Goal: Task Accomplishment & Management: Manage account settings

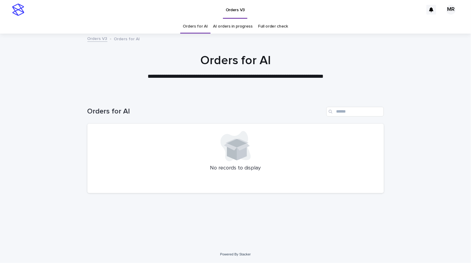
click at [239, 26] on link "AI orders in progress" at bounding box center [233, 26] width 40 height 14
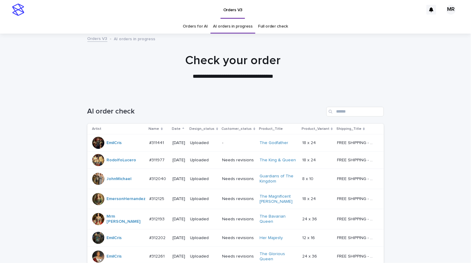
click at [360, 105] on div "AI order check" at bounding box center [235, 109] width 297 height 29
click at [360, 110] on input "Search" at bounding box center [356, 112] width 58 height 10
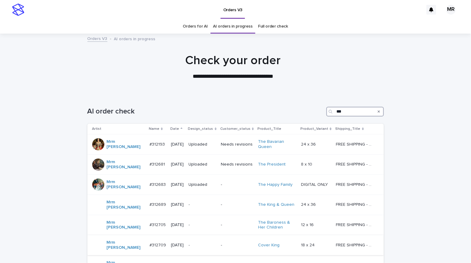
scroll to position [138, 0]
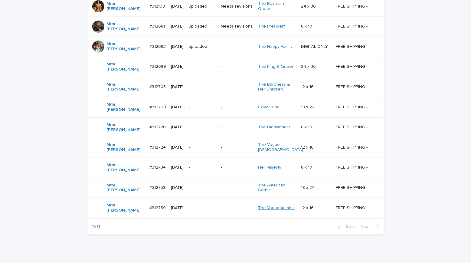
type input "***"
click at [265, 206] on link "The Young Admiral" at bounding box center [276, 208] width 37 height 5
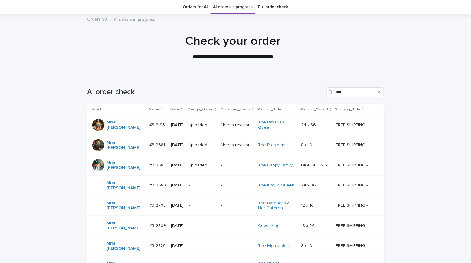
scroll to position [138, 0]
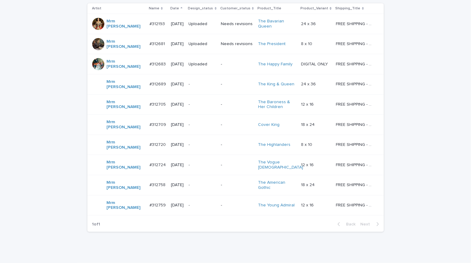
scroll to position [119, 0]
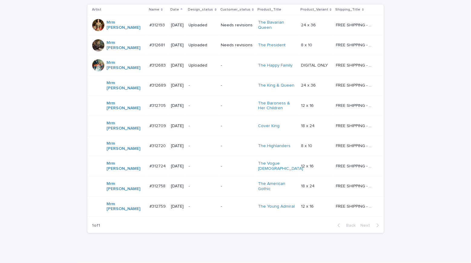
click at [199, 83] on p "-" at bounding box center [203, 85] width 28 height 5
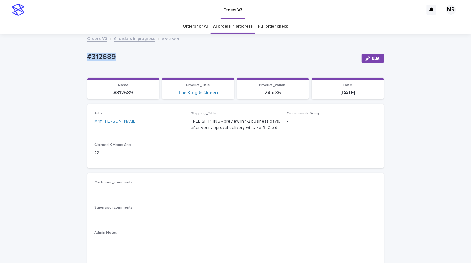
drag, startPoint x: 124, startPoint y: 54, endPoint x: 45, endPoint y: 54, distance: 79.3
copy p "#312689"
click at [207, 94] on link "The King & Queen" at bounding box center [198, 93] width 40 height 6
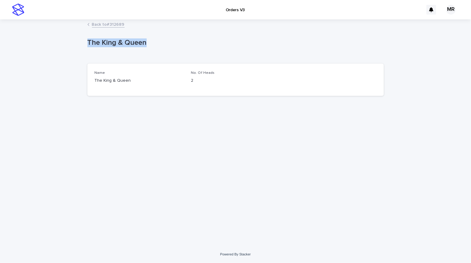
drag, startPoint x: 158, startPoint y: 44, endPoint x: 71, endPoint y: 41, distance: 86.3
click at [74, 41] on div "Loading... Saving… Loading... Saving… The King & Queen The King & Queen Sorry, …" at bounding box center [235, 133] width 471 height 226
copy p "The King & Queen"
click at [75, 27] on div "Back to #312689" at bounding box center [235, 25] width 471 height 8
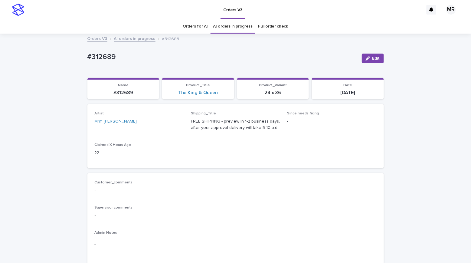
scroll to position [19, 0]
drag, startPoint x: 119, startPoint y: 52, endPoint x: 62, endPoint y: 54, distance: 57.5
drag, startPoint x: 81, startPoint y: 58, endPoint x: 61, endPoint y: 57, distance: 20.3
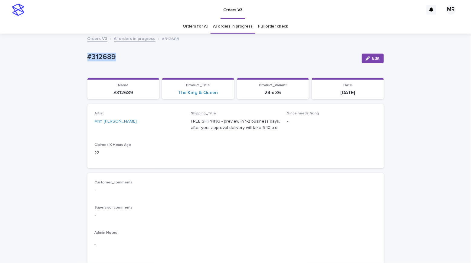
copy p "#312689"
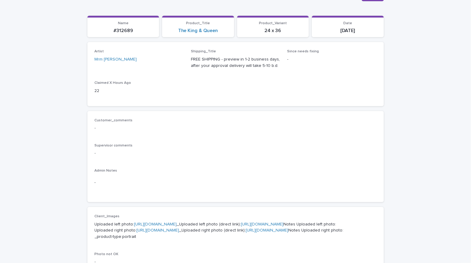
scroll to position [215, 0]
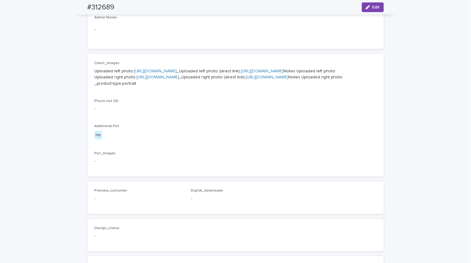
click at [156, 77] on p "Uploaded left photo: https://cdn.shopify.com-uploadkit.app/s/files/1/0033/4807/…" at bounding box center [236, 77] width 282 height 19
click at [156, 73] on link "https://cdn.shopify.com-uploadkit.app/s/files/1/0033/4807/0511/files/download.h…" at bounding box center [155, 71] width 43 height 4
click at [145, 79] on link "https://cdn.shopify.com-uploadkit.app/s/files/1/0033/4807/0511/files/download.h…" at bounding box center [158, 77] width 43 height 4
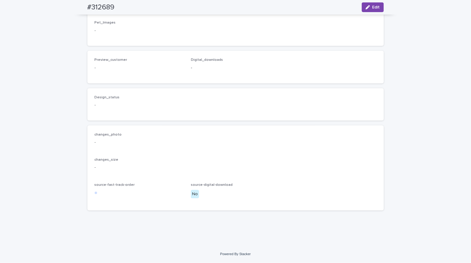
scroll to position [0, 0]
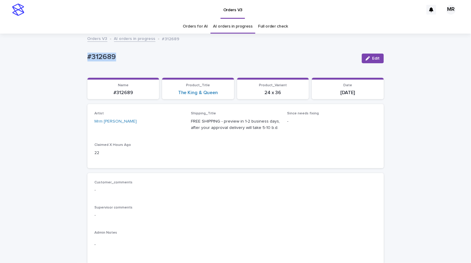
drag, startPoint x: 92, startPoint y: 56, endPoint x: 46, endPoint y: 56, distance: 46.3
copy p "#312689"
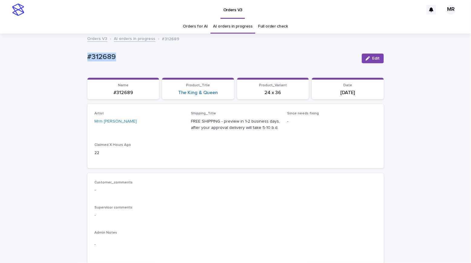
copy p "#312689"
click at [369, 61] on button "Edit" at bounding box center [373, 59] width 22 height 10
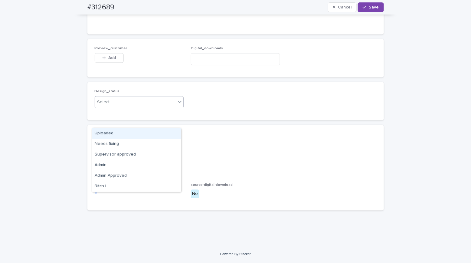
click at [107, 106] on div "Select..." at bounding box center [104, 102] width 15 height 6
click at [104, 135] on div "Uploaded" at bounding box center [136, 133] width 89 height 11
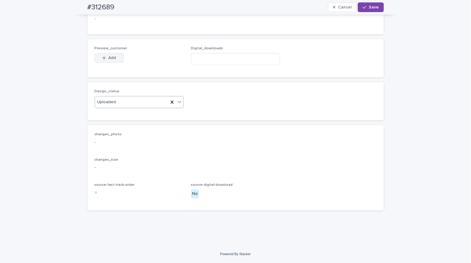
click at [111, 60] on span "Add" at bounding box center [112, 58] width 8 height 4
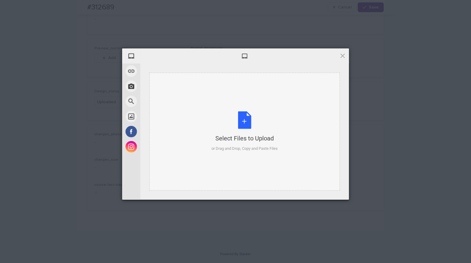
click at [247, 124] on div "Select Files to Upload or Drag and Drop, Copy and Paste Files" at bounding box center [245, 131] width 66 height 40
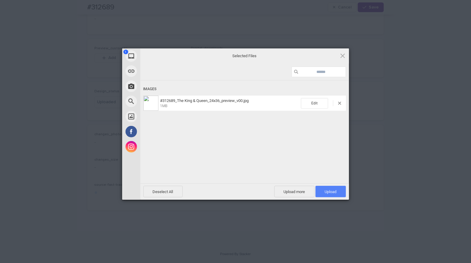
click at [335, 192] on span "Upload 1" at bounding box center [331, 191] width 12 height 5
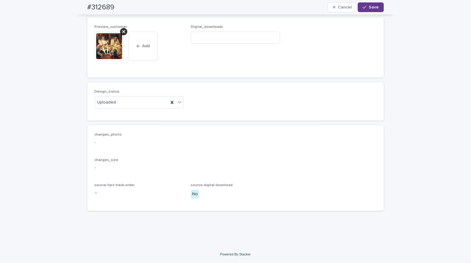
click at [376, 11] on button "Save" at bounding box center [371, 7] width 26 height 10
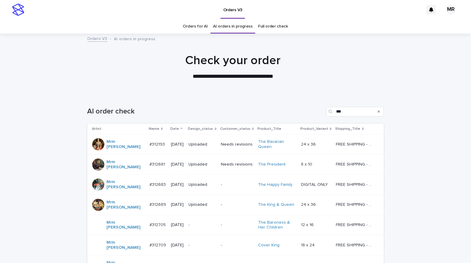
scroll to position [113, 0]
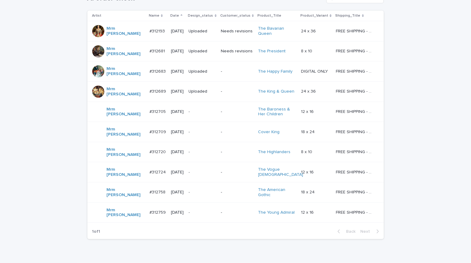
click at [205, 107] on div "-" at bounding box center [203, 112] width 28 height 10
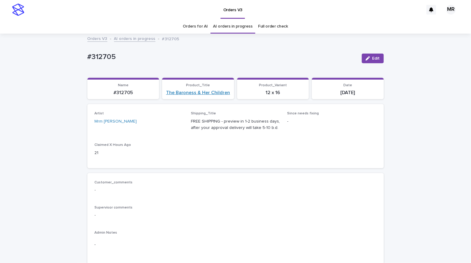
click at [210, 92] on link "The Baroness & Her Children" at bounding box center [198, 93] width 64 height 6
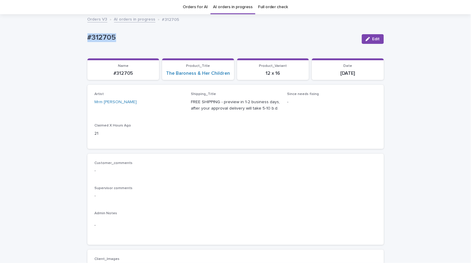
drag, startPoint x: 126, startPoint y: 42, endPoint x: 51, endPoint y: 34, distance: 75.5
copy p "#312705"
click at [195, 72] on link "The Baroness & Her Children" at bounding box center [198, 74] width 64 height 6
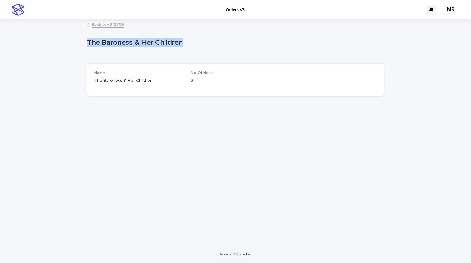
drag, startPoint x: 179, startPoint y: 44, endPoint x: 53, endPoint y: 45, distance: 125.6
click at [51, 45] on div "Loading... Saving… Loading... Saving… The Baroness & Her Children The Baroness …" at bounding box center [235, 133] width 471 height 226
click at [61, 34] on div "Loading... Saving… Loading... Saving… The Baroness & Her Children The Baroness …" at bounding box center [235, 133] width 471 height 226
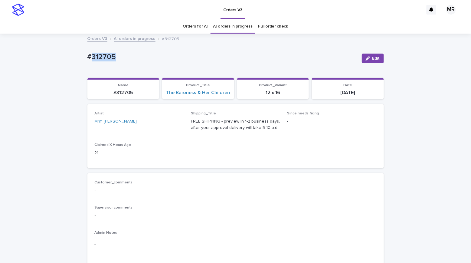
drag, startPoint x: 120, startPoint y: 60, endPoint x: 57, endPoint y: 56, distance: 63.1
copy p "#312705"
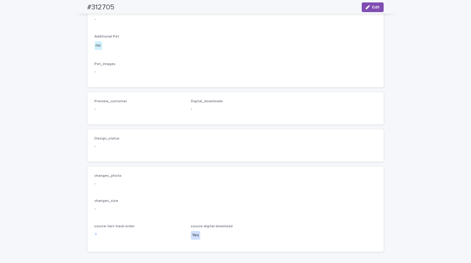
scroll to position [199, 0]
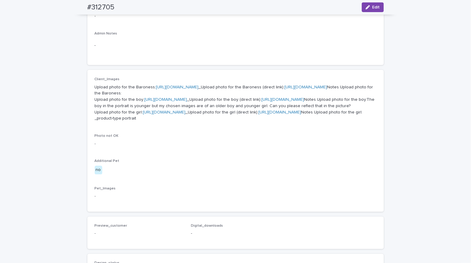
click at [161, 89] on link "https://cdn.shopify.com-uploadkit.app/s/files/1/0033/4807/0511/files/download.h…" at bounding box center [177, 87] width 43 height 4
click at [160, 102] on link "https://cdn.shopify.com-uploadkit.app/s/files/1/0033/4807/0511/files/download.h…" at bounding box center [166, 99] width 43 height 4
click at [169, 114] on link "https://cdn.shopify.com-uploadkit.app/s/files/1/0033/4807/0511/files/download.h…" at bounding box center [164, 112] width 43 height 4
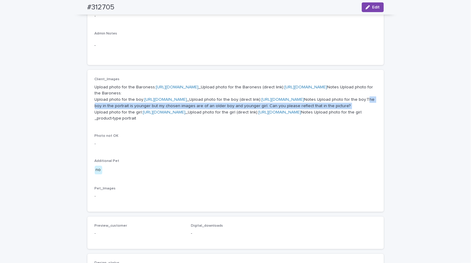
drag, startPoint x: 123, startPoint y: 162, endPoint x: 152, endPoint y: 156, distance: 29.7
click at [152, 122] on p "Upload photo for the Baroness: https://cdn.shopify.com-uploadkit.app/s/files/1/…" at bounding box center [236, 103] width 282 height 38
copy p "The boy in the portrait is younger but my chosen images are of an older boy and…"
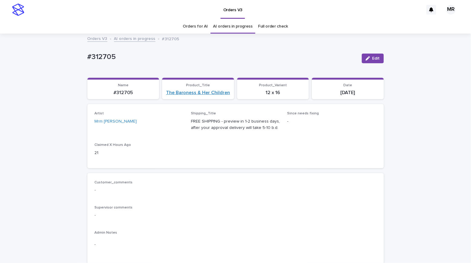
click at [201, 96] on link "The Baroness & Her Children" at bounding box center [198, 93] width 64 height 6
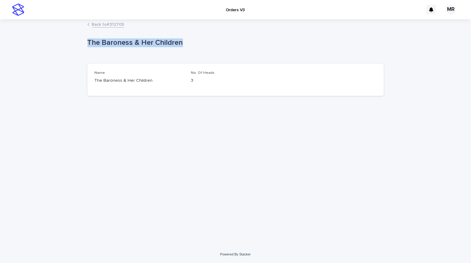
drag, startPoint x: 177, startPoint y: 45, endPoint x: -7, endPoint y: 44, distance: 183.4
click at [0, 44] on html "Orders V3 MR Back to #312705 Loading... Saving… Loading... Saving… The Baroness…" at bounding box center [235, 131] width 471 height 263
click at [111, 46] on p "The Baroness & Her Children" at bounding box center [234, 42] width 294 height 9
drag, startPoint x: 183, startPoint y: 44, endPoint x: 87, endPoint y: 41, distance: 95.1
click at [87, 41] on p "The Baroness & Her Children" at bounding box center [234, 42] width 294 height 9
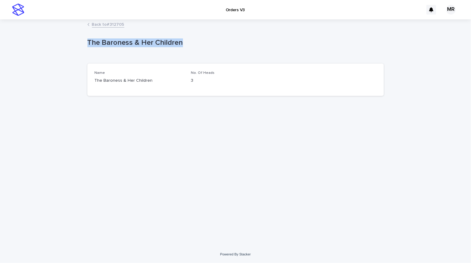
copy p "The Baroness & Her Children"
click at [42, 60] on div "Loading... Saving… Loading... Saving… The Baroness & Her Children The Baroness …" at bounding box center [235, 133] width 471 height 226
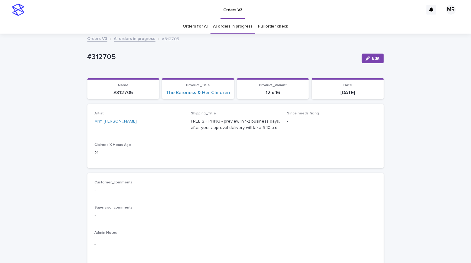
scroll to position [19, 0]
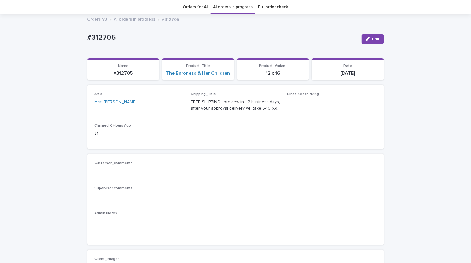
drag, startPoint x: 125, startPoint y: 40, endPoint x: 55, endPoint y: 40, distance: 69.3
copy p "#312705"
click at [189, 76] on link "The Baroness & Her Children" at bounding box center [198, 74] width 64 height 6
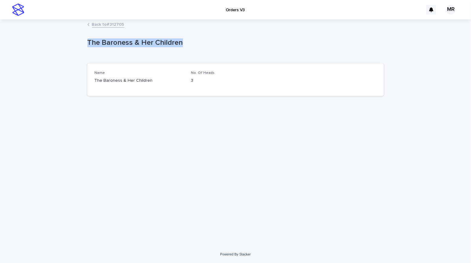
drag, startPoint x: 187, startPoint y: 41, endPoint x: 63, endPoint y: 34, distance: 124.3
click at [65, 35] on div "Loading... Saving… Loading... Saving… The Baroness & Her Children The Baroness …" at bounding box center [235, 133] width 471 height 226
click at [47, 31] on div "Loading... Saving… Loading... Saving… The Baroness & Her Children The Baroness …" at bounding box center [235, 133] width 471 height 226
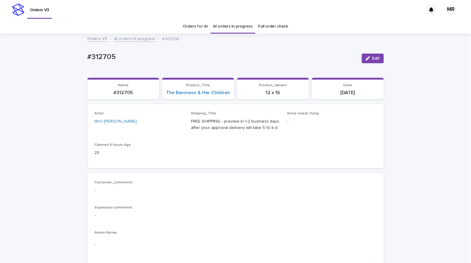
scroll to position [19, 0]
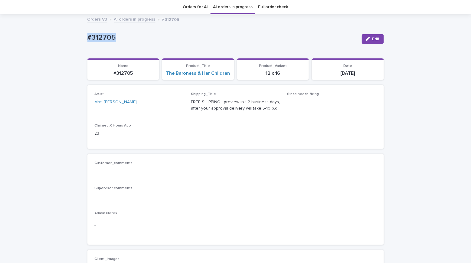
drag, startPoint x: 122, startPoint y: 38, endPoint x: 89, endPoint y: 38, distance: 32.7
